Goal: Transaction & Acquisition: Book appointment/travel/reservation

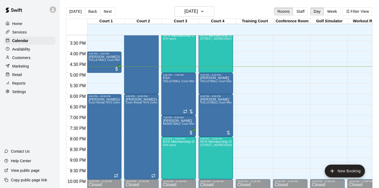
scroll to position [352, 0]
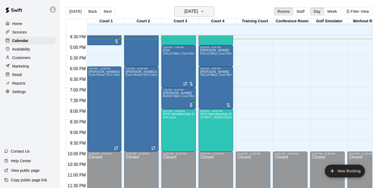
click at [204, 13] on icon "button" at bounding box center [202, 11] width 4 height 6
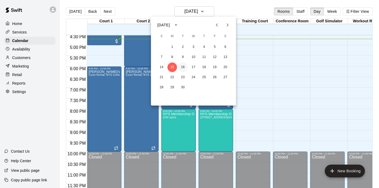
click at [183, 68] on button "16" at bounding box center [183, 67] width 10 height 10
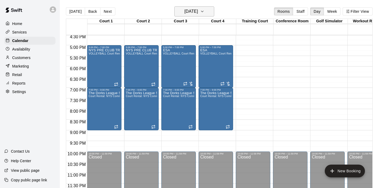
click at [204, 11] on icon "button" at bounding box center [202, 11] width 4 height 6
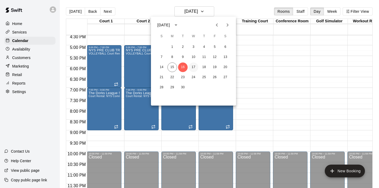
click at [193, 68] on button "17" at bounding box center [194, 67] width 10 height 10
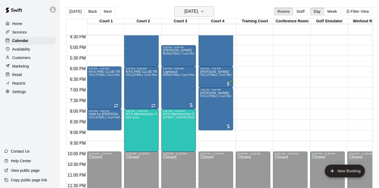
click at [204, 12] on icon "button" at bounding box center [202, 11] width 4 height 6
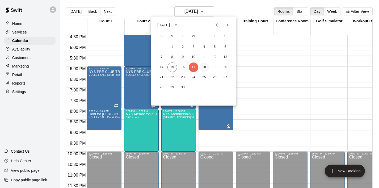
click at [202, 69] on button "18" at bounding box center [204, 67] width 10 height 10
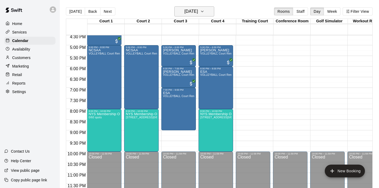
click at [209, 16] on button "[DATE]" at bounding box center [194, 11] width 40 height 10
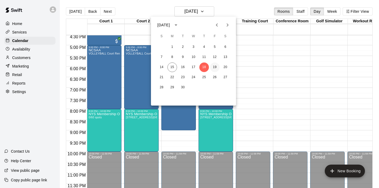
click at [216, 66] on button "19" at bounding box center [215, 67] width 10 height 10
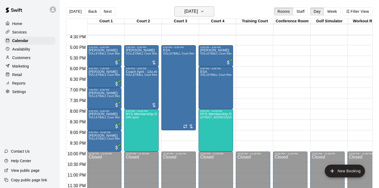
click at [204, 14] on icon "button" at bounding box center [202, 11] width 4 height 6
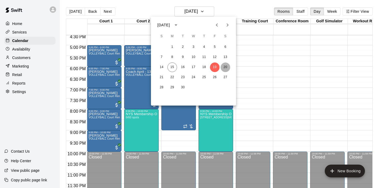
click at [225, 68] on button "20" at bounding box center [226, 67] width 10 height 10
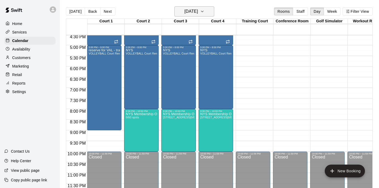
click at [204, 13] on icon "button" at bounding box center [202, 11] width 4 height 6
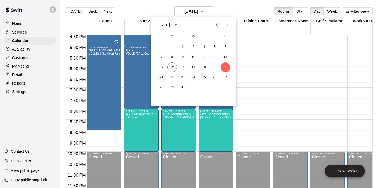
click at [162, 78] on button "21" at bounding box center [162, 78] width 10 height 10
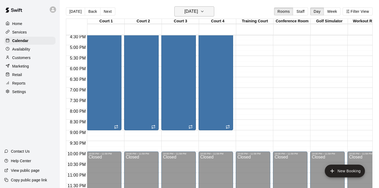
click at [207, 12] on button "[DATE]" at bounding box center [194, 11] width 40 height 10
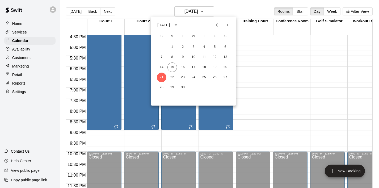
click at [264, 52] on div at bounding box center [189, 94] width 379 height 188
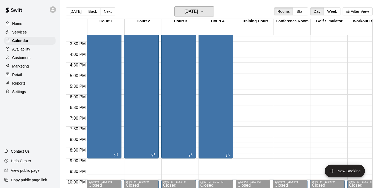
scroll to position [331, 0]
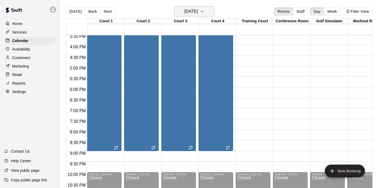
click at [204, 10] on icon "button" at bounding box center [202, 11] width 4 height 6
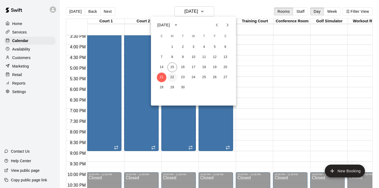
click at [170, 78] on button "22" at bounding box center [173, 78] width 10 height 10
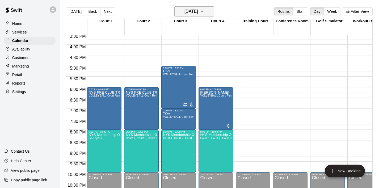
click at [204, 10] on icon "button" at bounding box center [202, 11] width 4 height 6
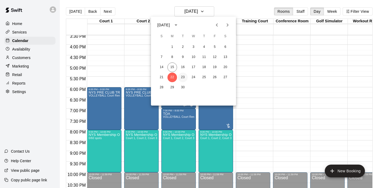
click at [182, 76] on button "23" at bounding box center [183, 78] width 10 height 10
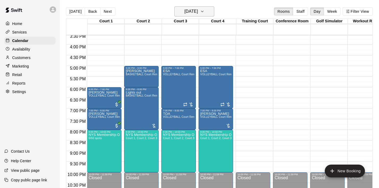
click at [204, 14] on icon "button" at bounding box center [202, 11] width 4 height 6
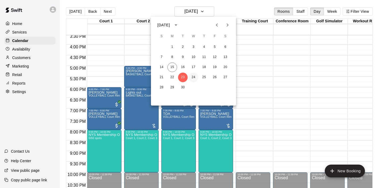
click at [193, 78] on button "24" at bounding box center [194, 78] width 10 height 10
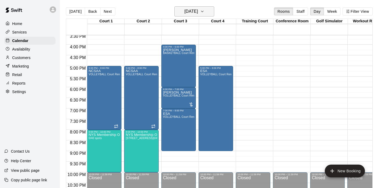
click at [204, 10] on icon "button" at bounding box center [202, 11] width 4 height 6
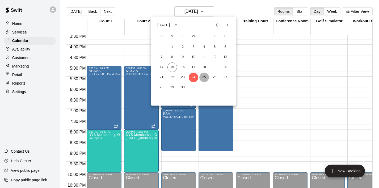
click at [205, 74] on button "25" at bounding box center [204, 78] width 10 height 10
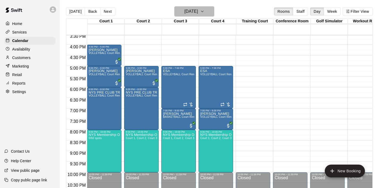
click at [204, 12] on icon "button" at bounding box center [202, 11] width 4 height 6
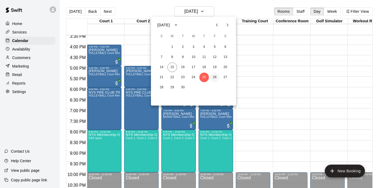
click at [216, 76] on button "26" at bounding box center [215, 78] width 10 height 10
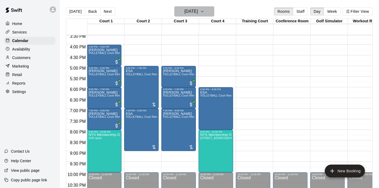
click at [204, 12] on icon "button" at bounding box center [202, 11] width 4 height 6
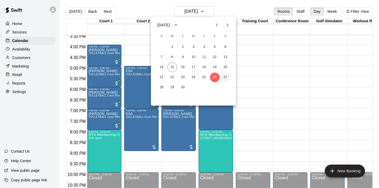
click at [225, 77] on button "27" at bounding box center [226, 78] width 10 height 10
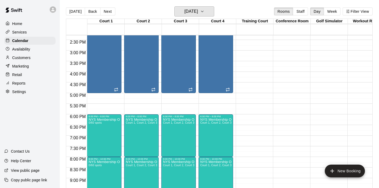
scroll to position [312, 0]
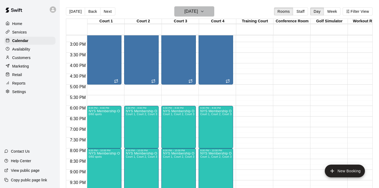
click at [213, 10] on button "[DATE]" at bounding box center [194, 11] width 40 height 10
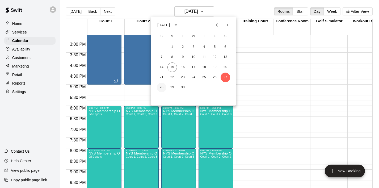
click at [161, 89] on button "28" at bounding box center [162, 88] width 10 height 10
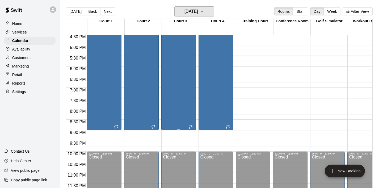
scroll to position [9, 0]
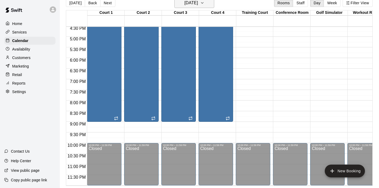
click at [204, 6] on icon "button" at bounding box center [202, 3] width 4 height 6
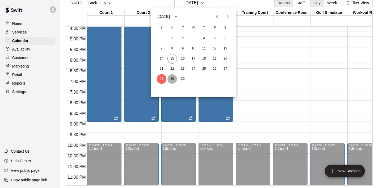
click at [175, 76] on button "29" at bounding box center [173, 79] width 10 height 10
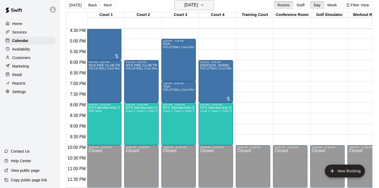
click at [204, 3] on icon "button" at bounding box center [202, 5] width 4 height 6
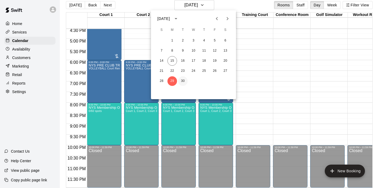
click at [183, 80] on button "30" at bounding box center [183, 81] width 10 height 10
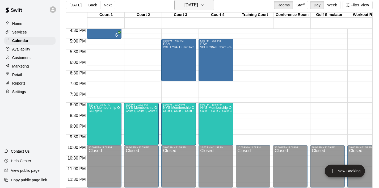
click at [204, 6] on icon "button" at bounding box center [202, 5] width 4 height 6
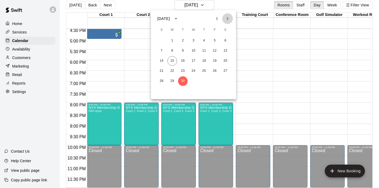
click at [230, 15] on icon "Next month" at bounding box center [227, 18] width 6 height 6
click at [219, 19] on icon "Previous month" at bounding box center [217, 18] width 6 height 6
click at [225, 17] on icon "Next month" at bounding box center [227, 18] width 6 height 6
click at [193, 44] on button "1" at bounding box center [194, 41] width 10 height 10
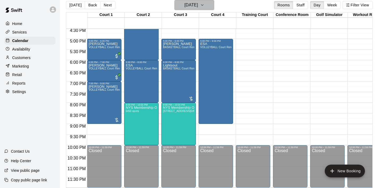
click at [204, 4] on icon "button" at bounding box center [202, 5] width 4 height 6
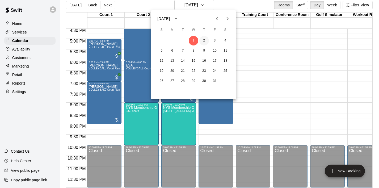
click at [204, 40] on button "2" at bounding box center [204, 41] width 10 height 10
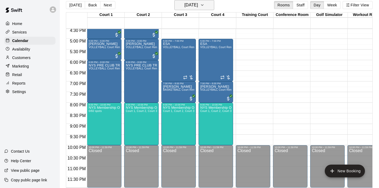
click at [204, 6] on icon "button" at bounding box center [202, 5] width 4 height 6
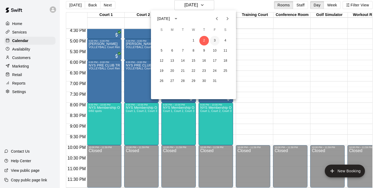
click at [216, 42] on button "3" at bounding box center [215, 41] width 10 height 10
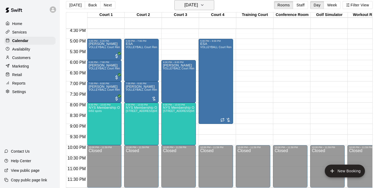
click at [211, 7] on button "[DATE]" at bounding box center [194, 5] width 40 height 10
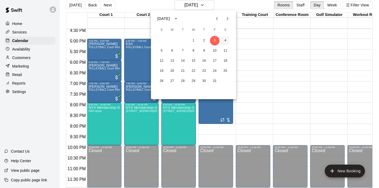
click at [225, 39] on button "4" at bounding box center [226, 41] width 10 height 10
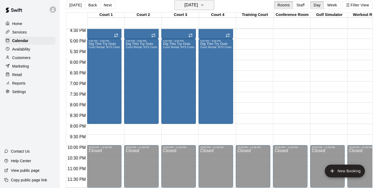
click at [204, 7] on icon "button" at bounding box center [202, 5] width 4 height 6
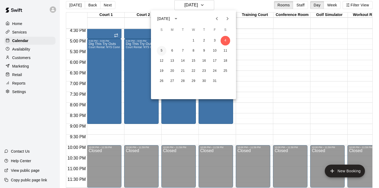
click at [161, 51] on button "5" at bounding box center [162, 51] width 10 height 10
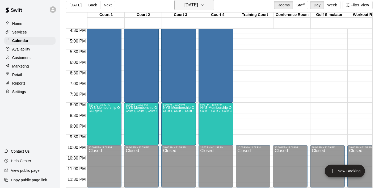
click at [204, 6] on icon "button" at bounding box center [202, 5] width 4 height 6
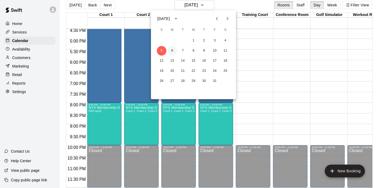
click at [170, 52] on button "6" at bounding box center [173, 51] width 10 height 10
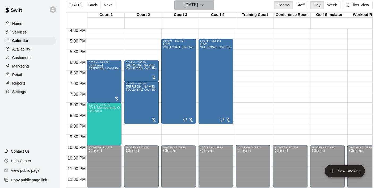
click at [204, 5] on icon "button" at bounding box center [202, 5] width 4 height 6
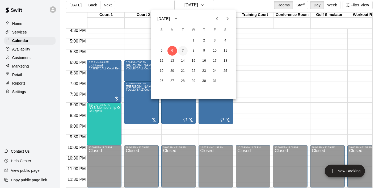
click at [182, 49] on button "7" at bounding box center [183, 51] width 10 height 10
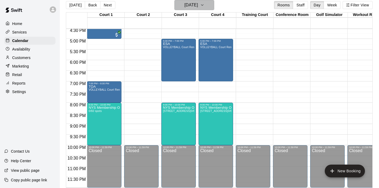
click at [203, 5] on icon "button" at bounding box center [202, 5] width 2 height 1
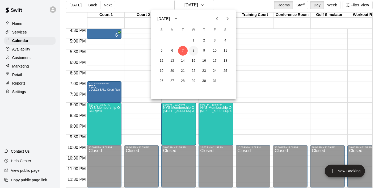
click at [194, 51] on button "8" at bounding box center [194, 51] width 10 height 10
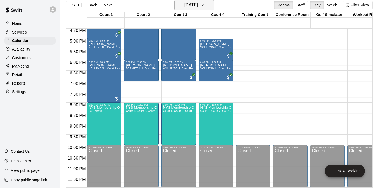
click at [204, 7] on icon "button" at bounding box center [202, 5] width 4 height 6
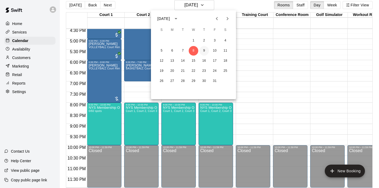
click at [204, 49] on button "9" at bounding box center [204, 51] width 10 height 10
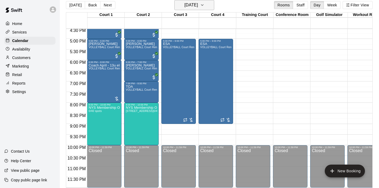
click at [204, 7] on icon "button" at bounding box center [202, 5] width 4 height 6
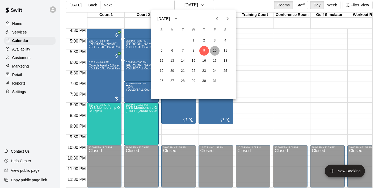
click at [216, 50] on button "10" at bounding box center [215, 51] width 10 height 10
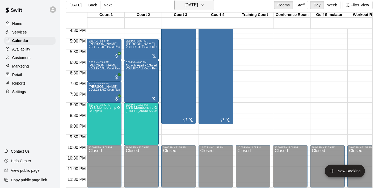
click at [204, 7] on icon "button" at bounding box center [202, 5] width 4 height 6
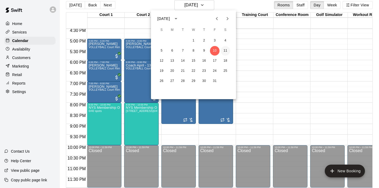
click at [221, 49] on button "11" at bounding box center [226, 51] width 10 height 10
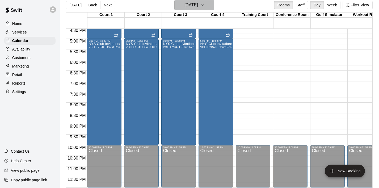
click at [213, 6] on button "[DATE]" at bounding box center [194, 5] width 40 height 10
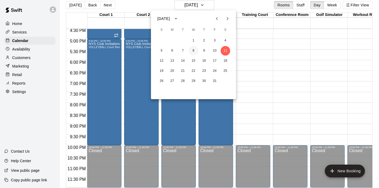
click at [193, 50] on button "8" at bounding box center [194, 51] width 10 height 10
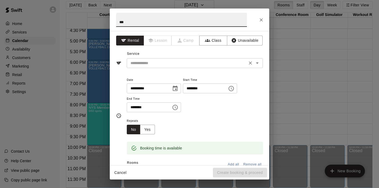
type input "***"
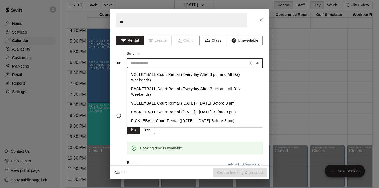
click at [174, 62] on input "text" at bounding box center [186, 63] width 117 height 7
click at [173, 77] on li "VOLLEYBALL Court Rental (Everyday After 3 pm and All Day Weekends)" at bounding box center [195, 77] width 136 height 14
type input "**********"
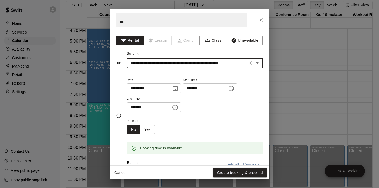
click at [178, 107] on icon "Choose time, selected time is 7:30 PM" at bounding box center [175, 107] width 6 height 6
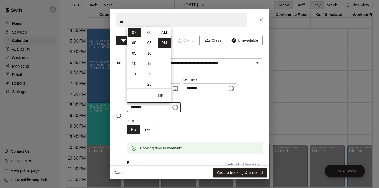
scroll to position [10, 0]
click at [137, 43] on li "08" at bounding box center [134, 43] width 13 height 10
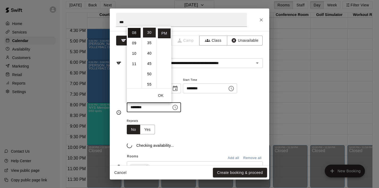
scroll to position [83, 0]
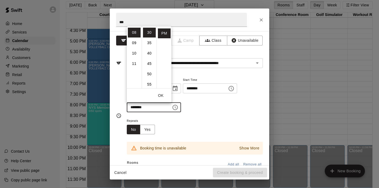
click at [163, 97] on button "OK" at bounding box center [160, 96] width 17 height 10
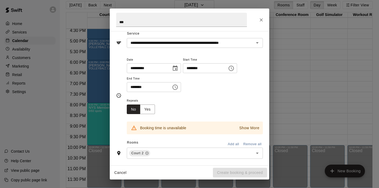
scroll to position [20, 0]
click at [176, 89] on icon "Choose time, selected time is 8:30 PM" at bounding box center [175, 87] width 6 height 6
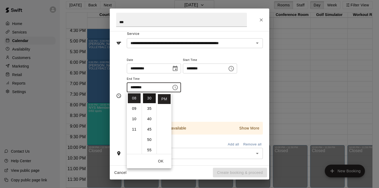
scroll to position [0, 0]
click at [149, 99] on li "00" at bounding box center [149, 98] width 13 height 10
type input "********"
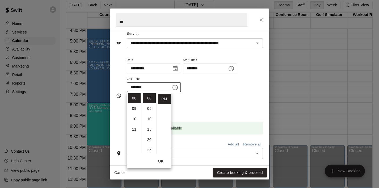
click at [161, 160] on button "OK" at bounding box center [160, 161] width 17 height 10
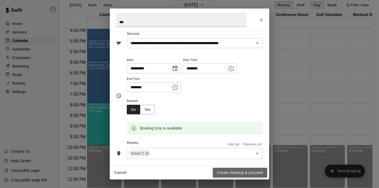
click at [227, 175] on button "Create booking & proceed" at bounding box center [240, 173] width 54 height 10
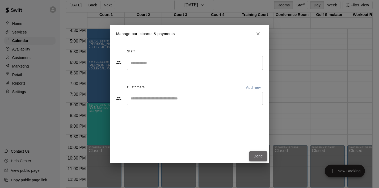
click at [254, 157] on button "Done" at bounding box center [258, 156] width 18 height 10
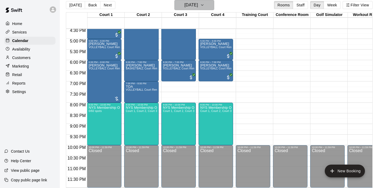
click at [204, 8] on icon "button" at bounding box center [202, 5] width 4 height 6
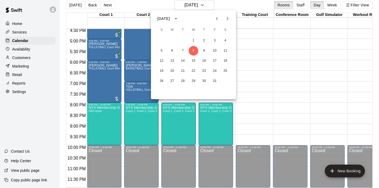
click at [226, 20] on icon "Next month" at bounding box center [227, 18] width 6 height 6
click at [217, 20] on icon "Previous month" at bounding box center [217, 18] width 6 height 6
click at [224, 71] on button "27" at bounding box center [226, 71] width 10 height 10
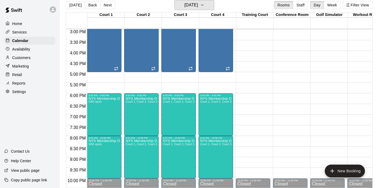
scroll to position [319, 0]
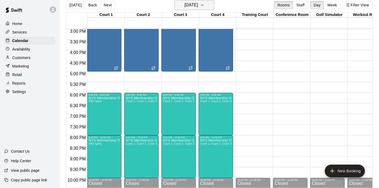
click at [204, 6] on icon "button" at bounding box center [202, 5] width 4 height 6
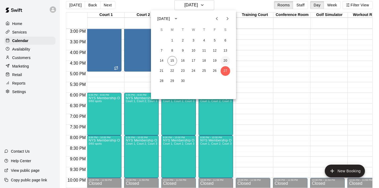
click at [223, 60] on button "20" at bounding box center [226, 61] width 10 height 10
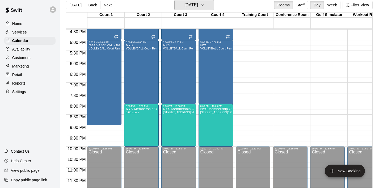
scroll to position [352, 0]
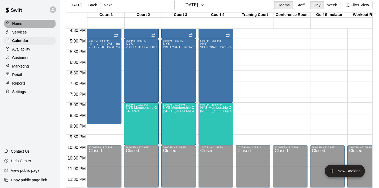
click at [14, 23] on p "Home" at bounding box center [17, 23] width 10 height 5
